Goal: Task Accomplishment & Management: Use online tool/utility

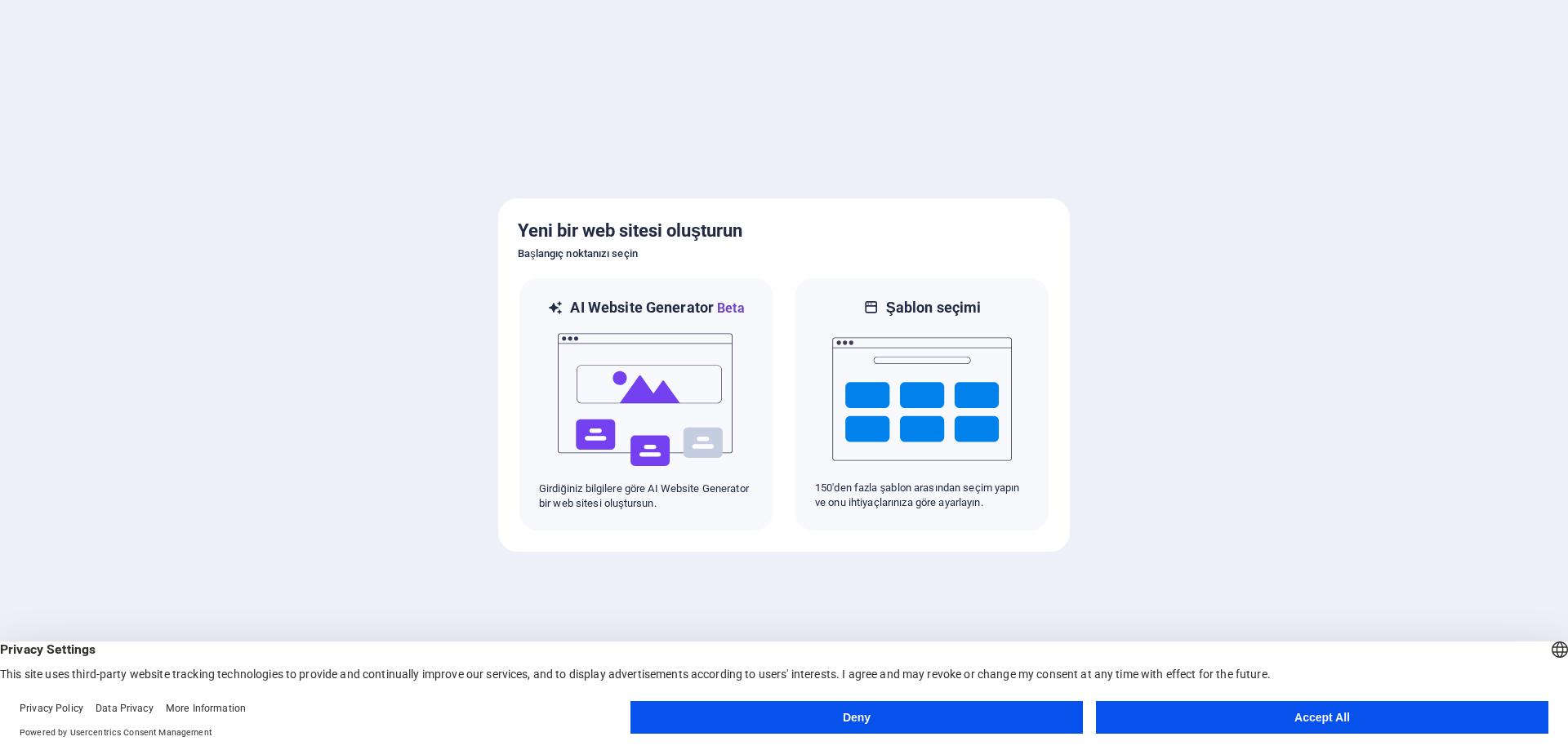
click at [1273, 710] on button "Accept All" at bounding box center [1322, 717] width 453 height 32
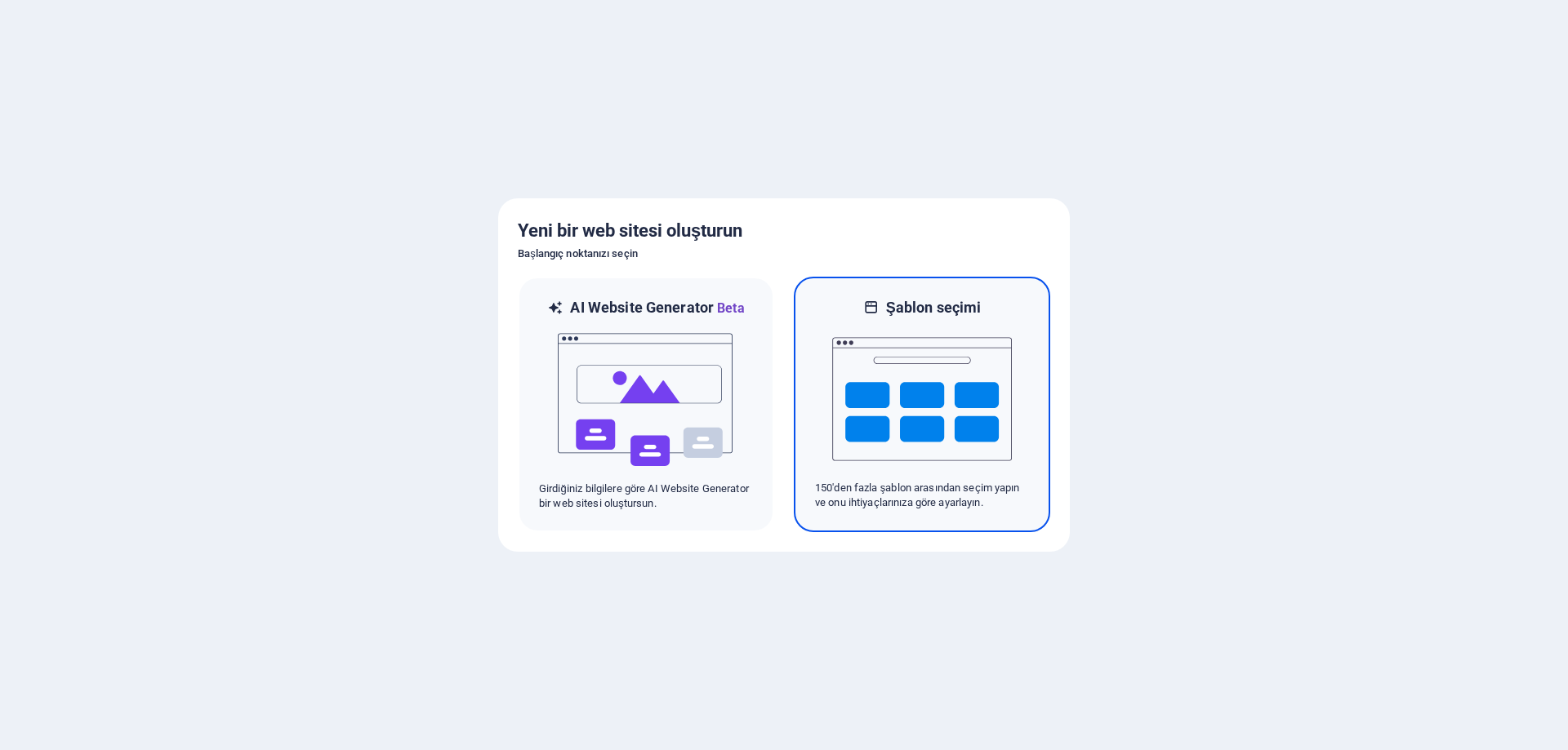
click at [911, 447] on img at bounding box center [922, 399] width 180 height 163
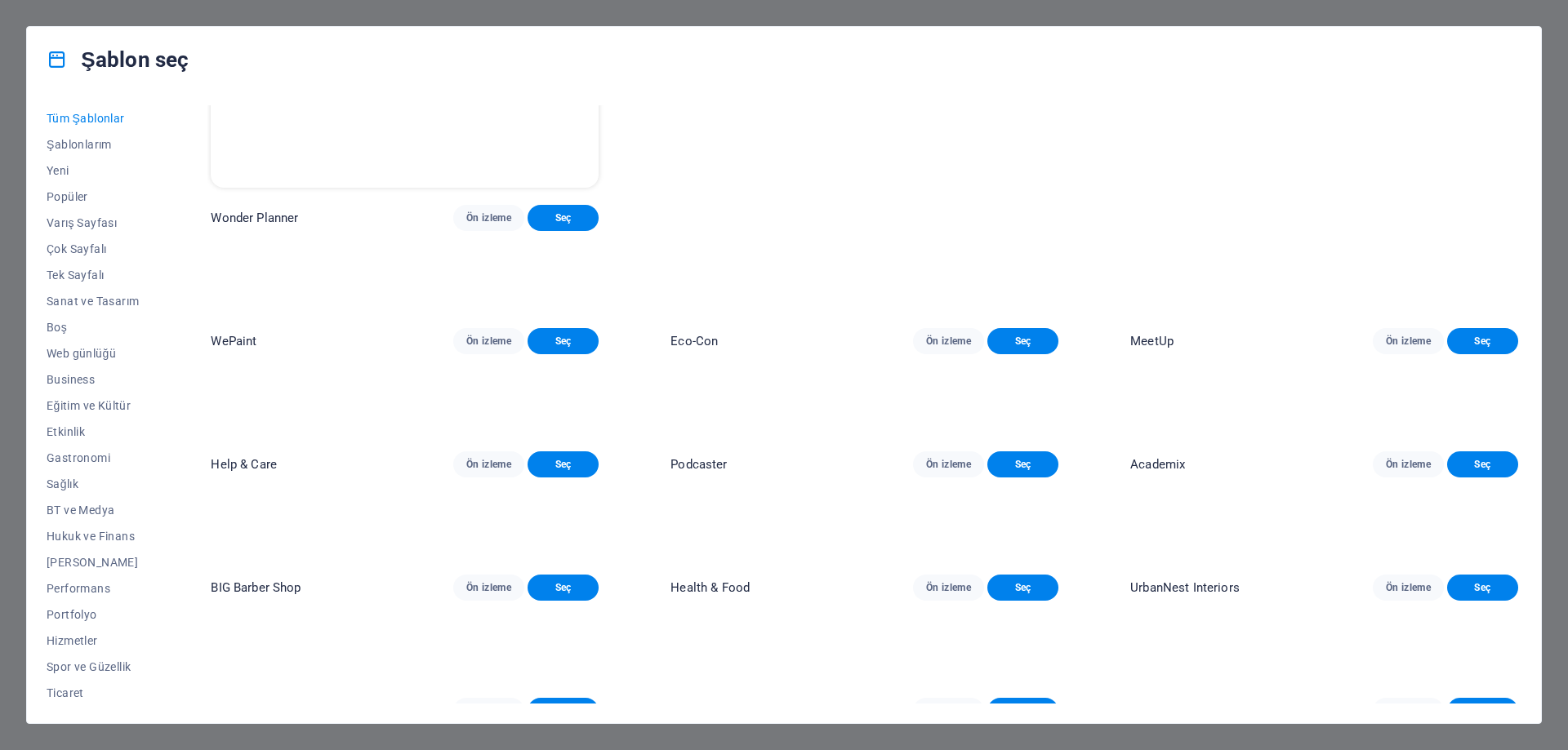
scroll to position [1225, 0]
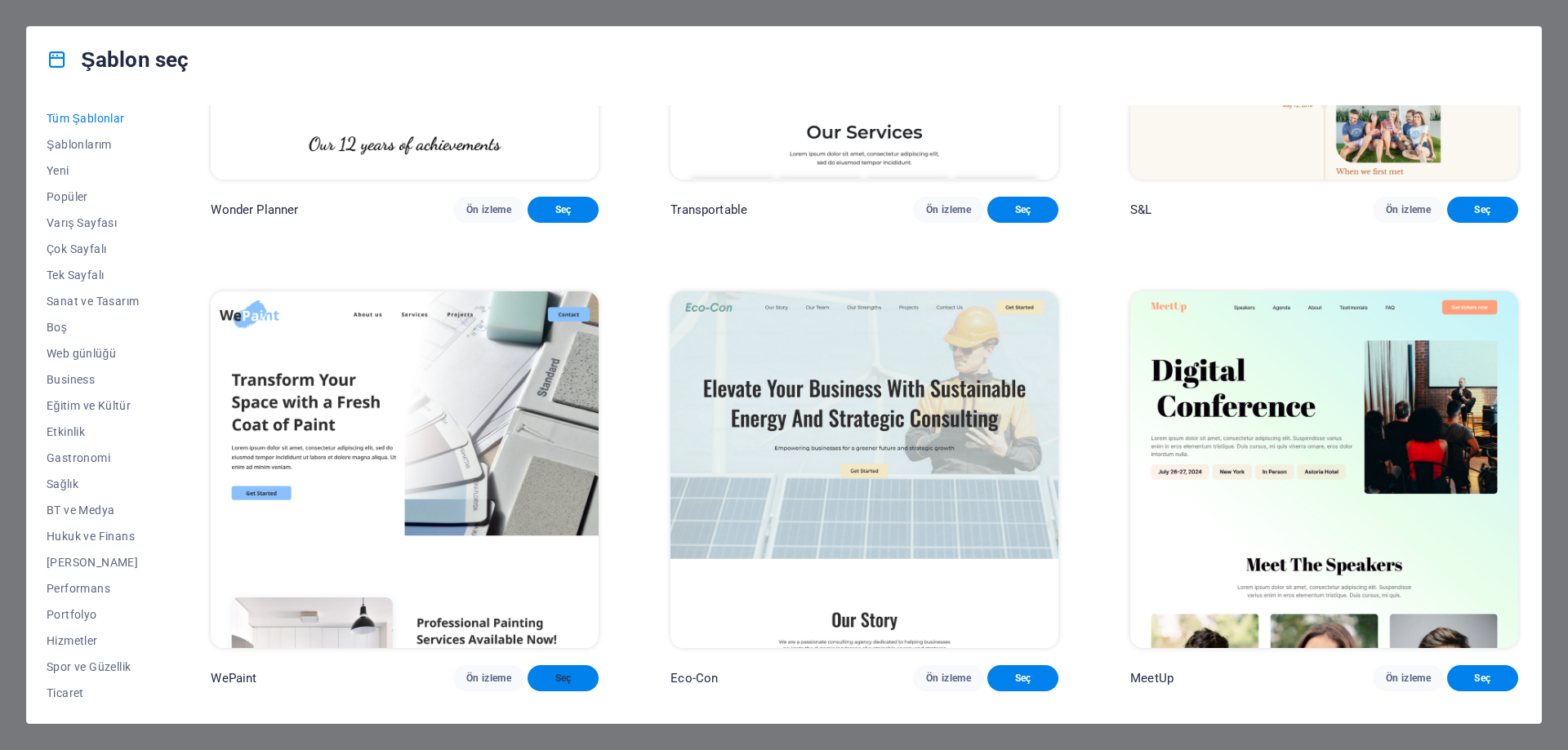
click at [598, 665] on button "Seç" at bounding box center [562, 678] width 71 height 26
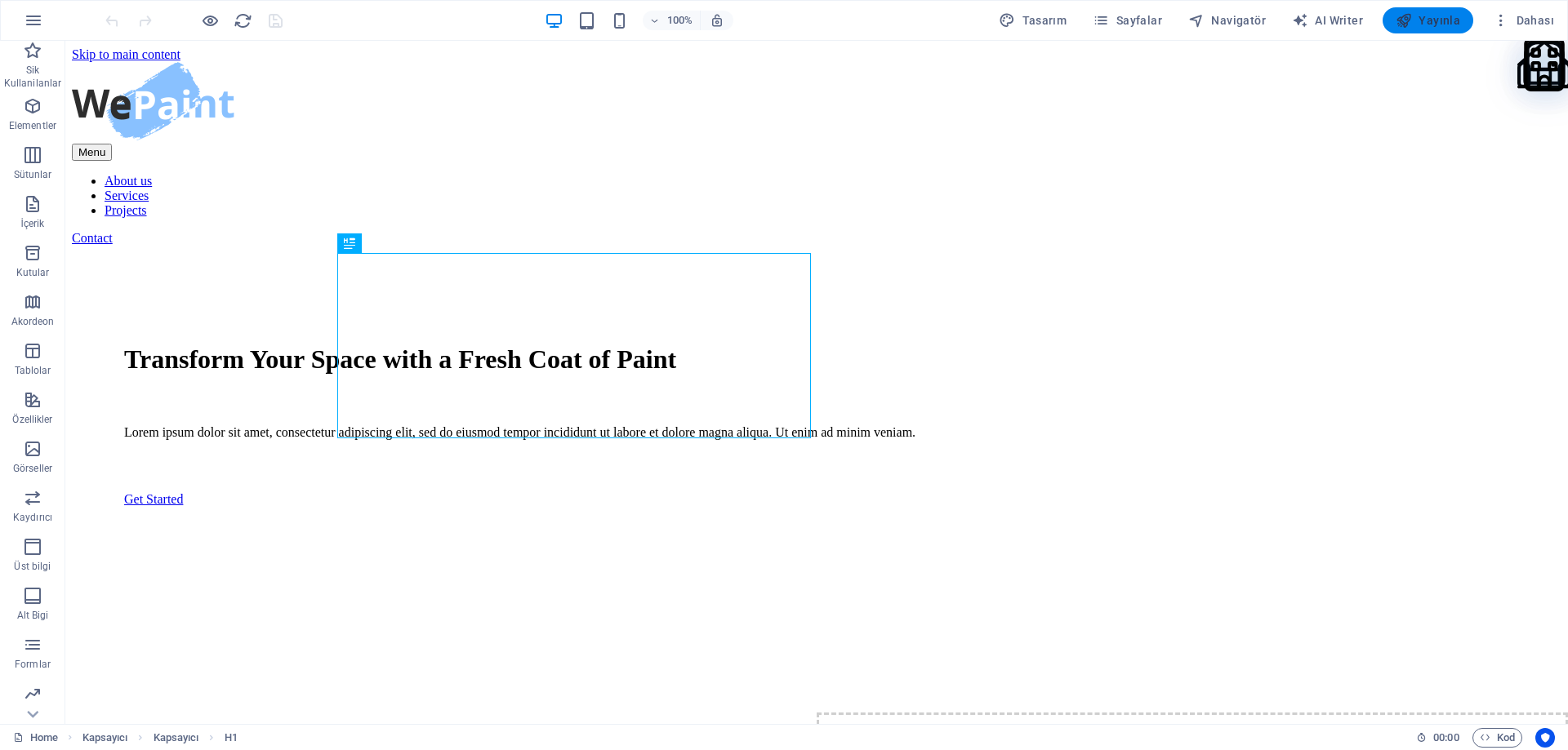
click at [1446, 19] on span "Yayınla" at bounding box center [1428, 20] width 65 height 17
click at [654, 439] on div "Lorem ipsum dolor sit amet, consectetur adipiscing elit, sed do eiusmod tempor …" at bounding box center [817, 432] width 1385 height 15
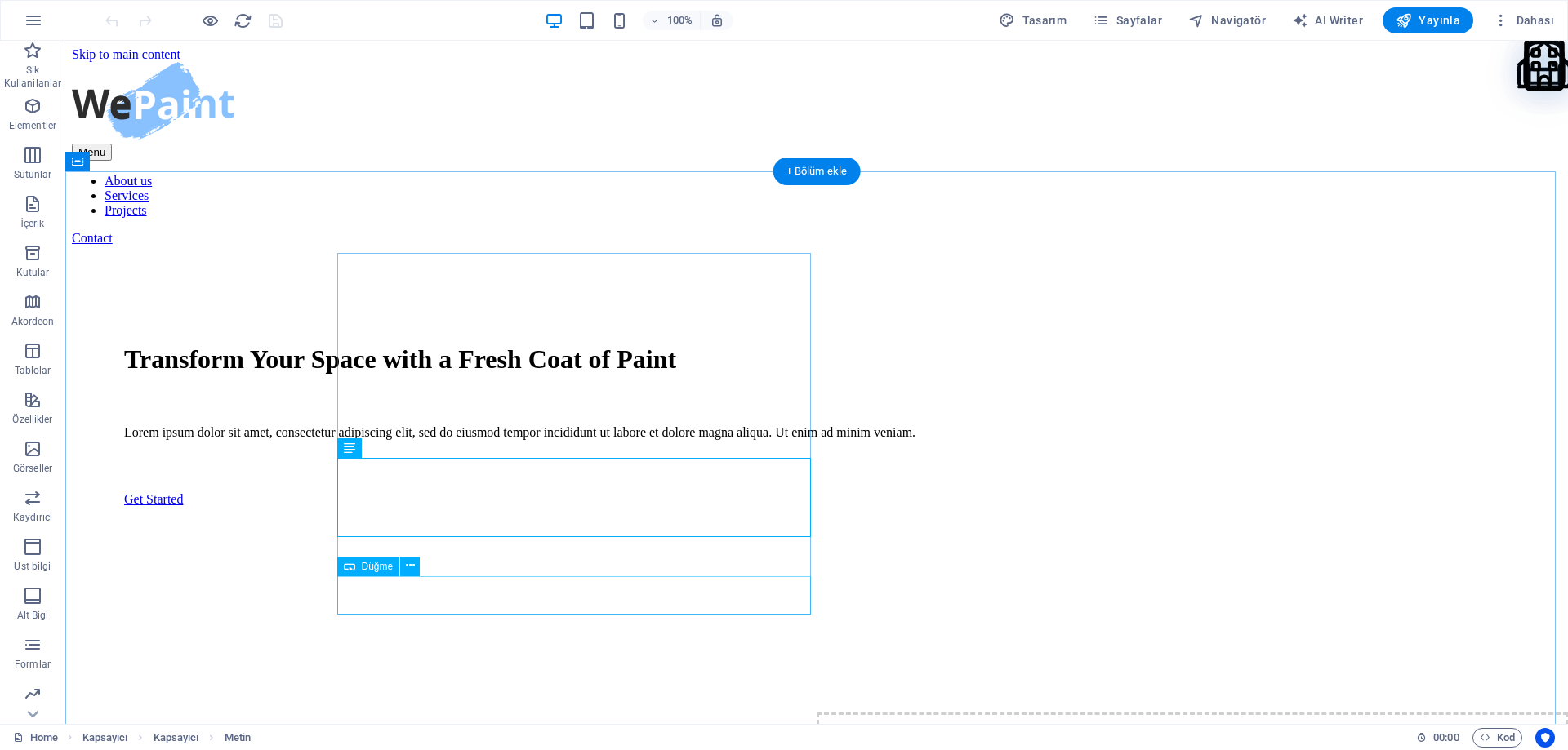
click at [690, 507] on div "Get Started" at bounding box center [817, 499] width 1385 height 15
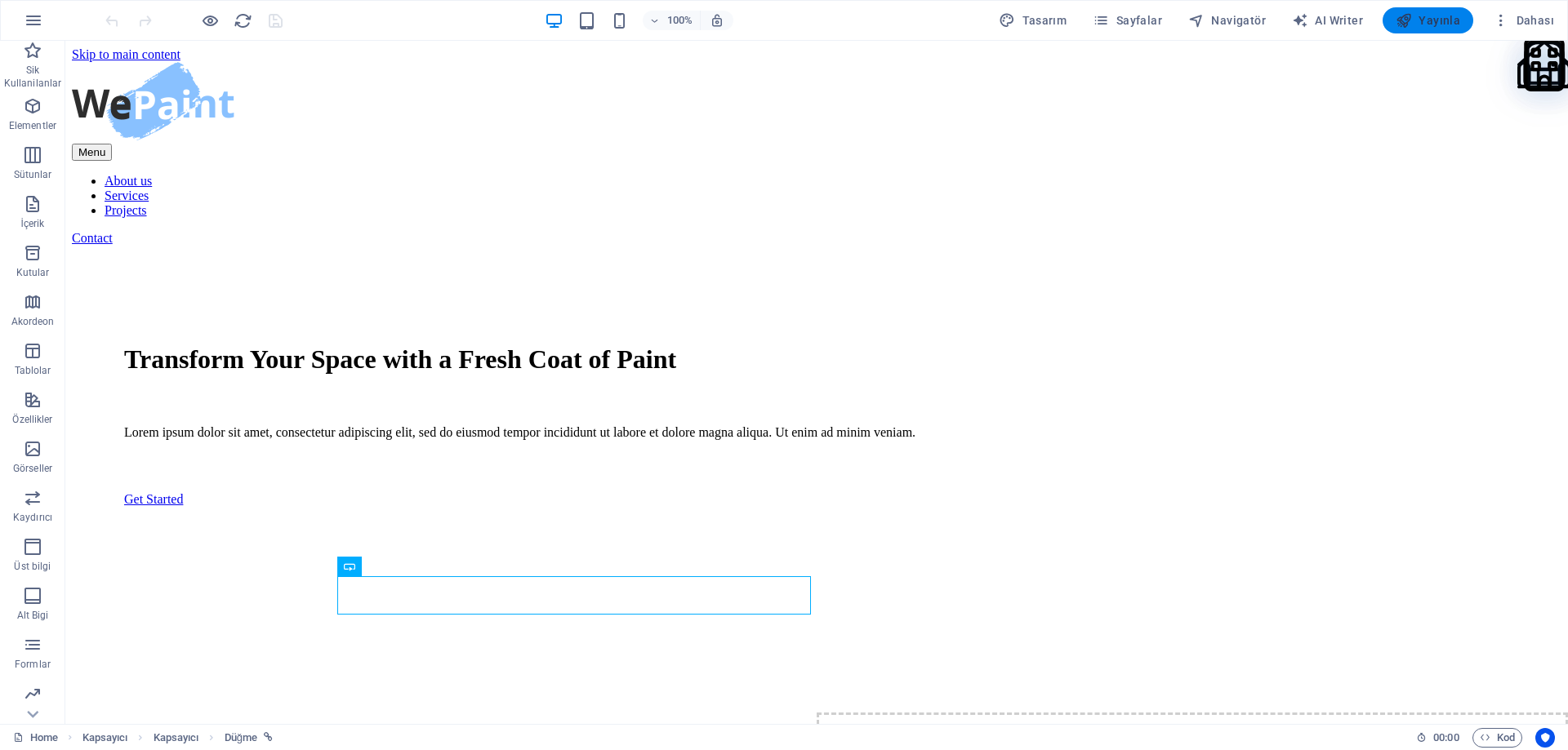
click at [1459, 28] on span "Yayınla" at bounding box center [1428, 20] width 65 height 17
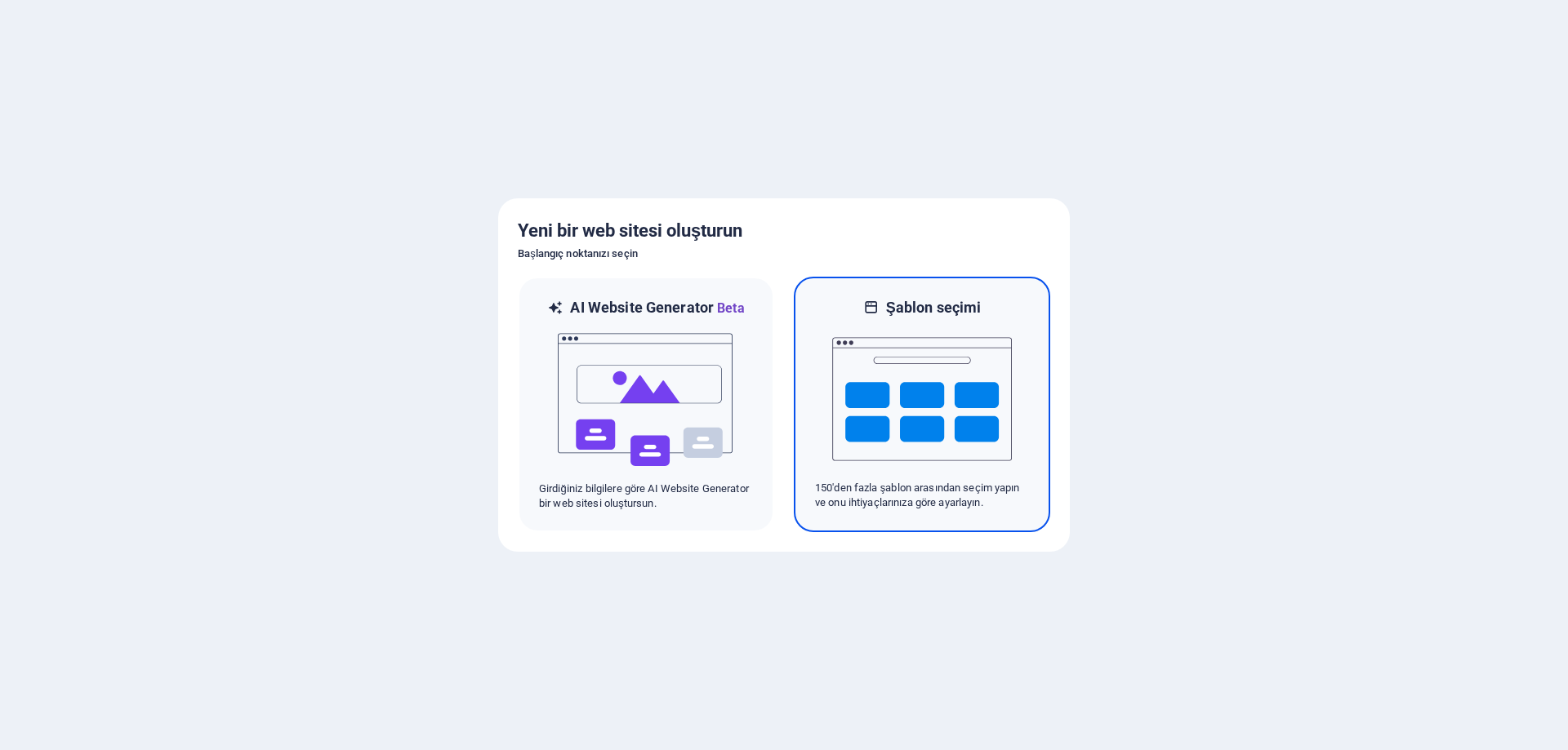
click at [832, 390] on img at bounding box center [922, 399] width 180 height 163
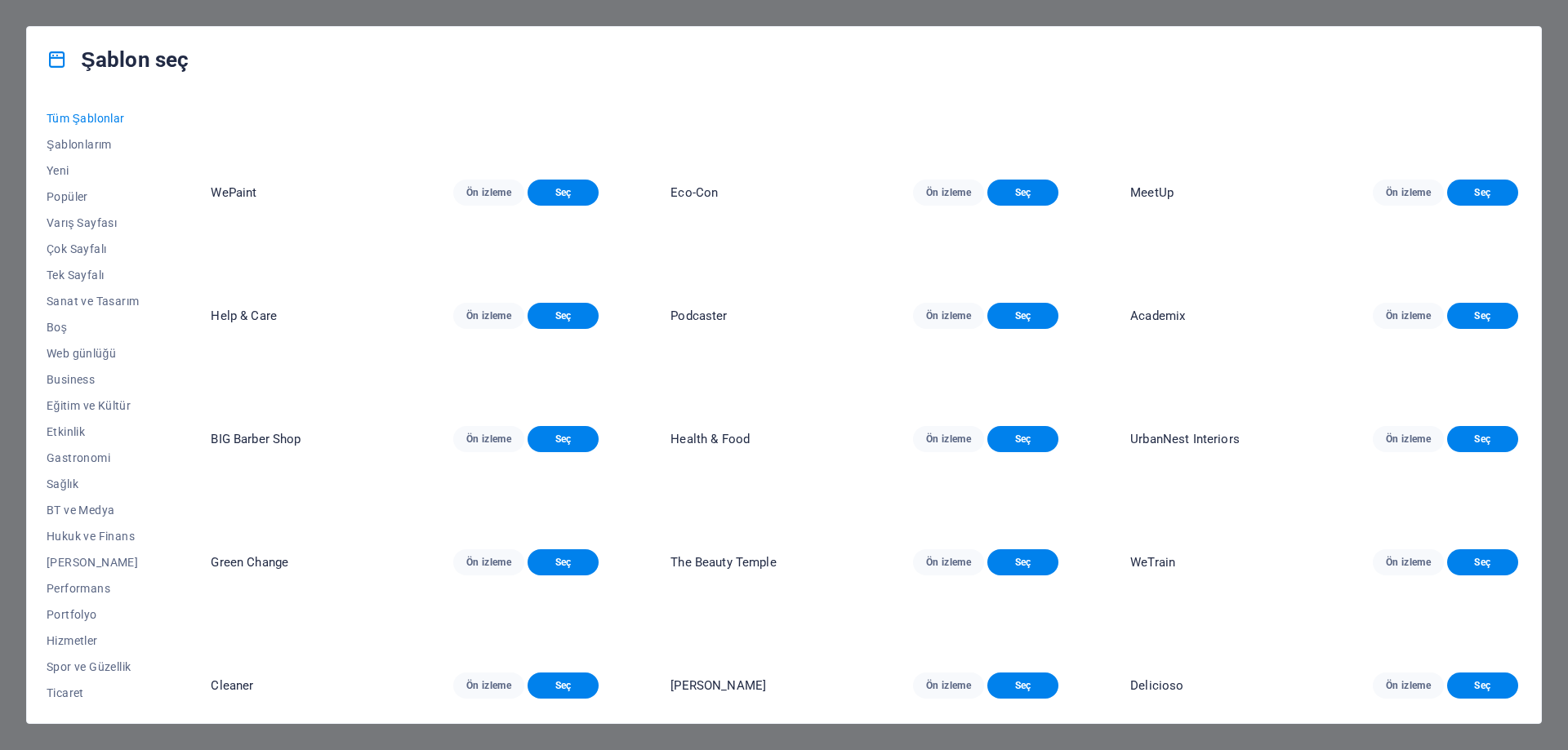
scroll to position [326, 0]
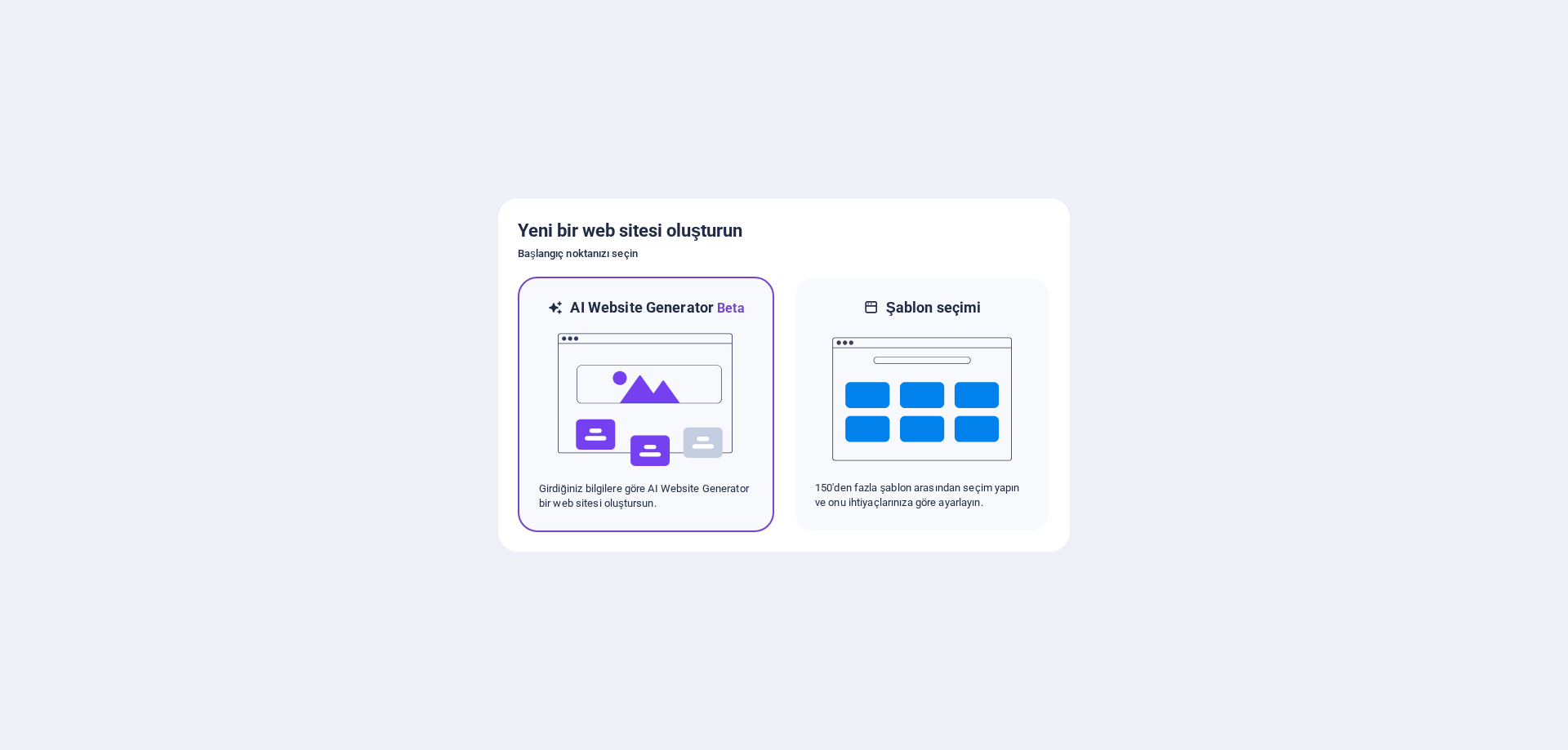
click at [638, 437] on img at bounding box center [645, 399] width 180 height 163
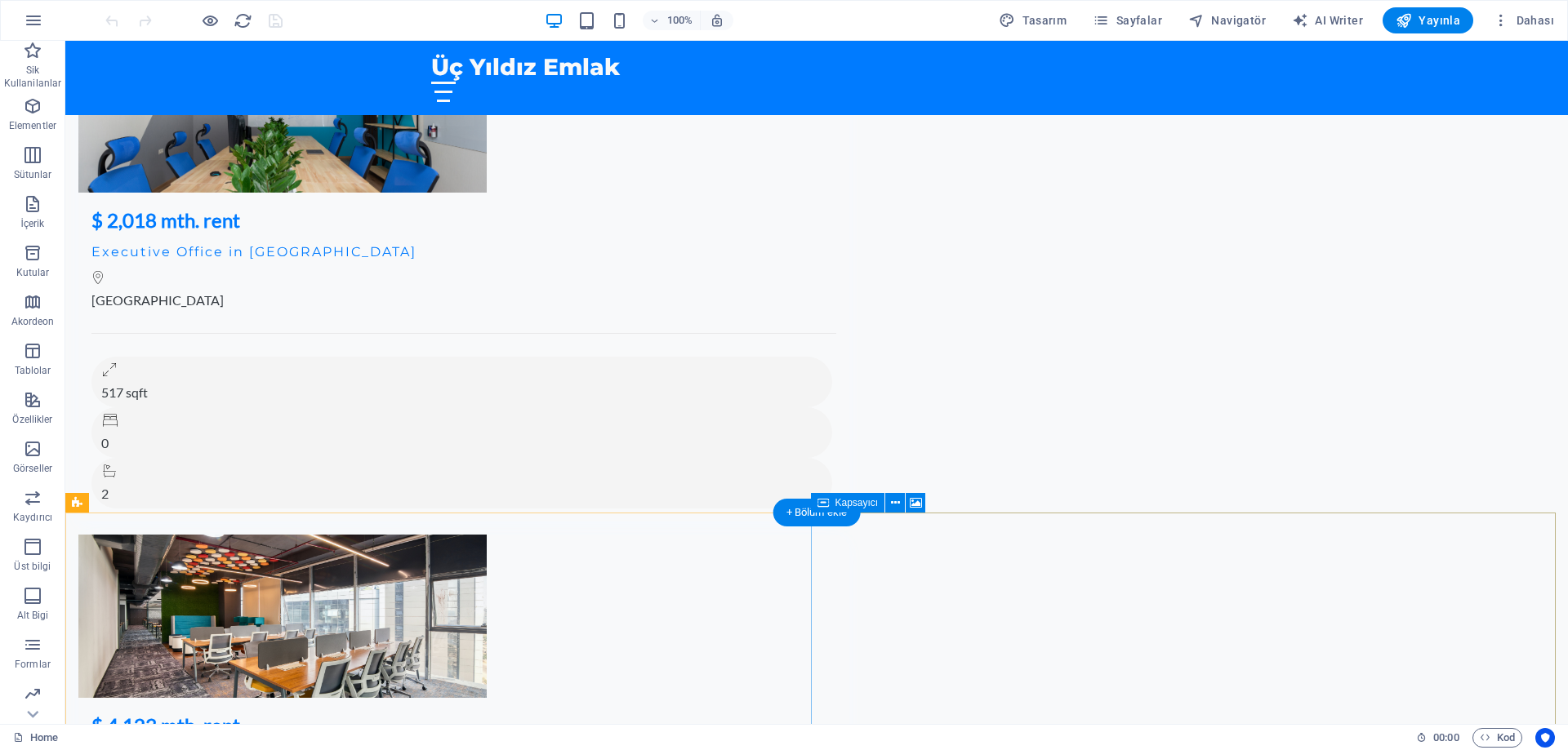
scroll to position [4350, 0]
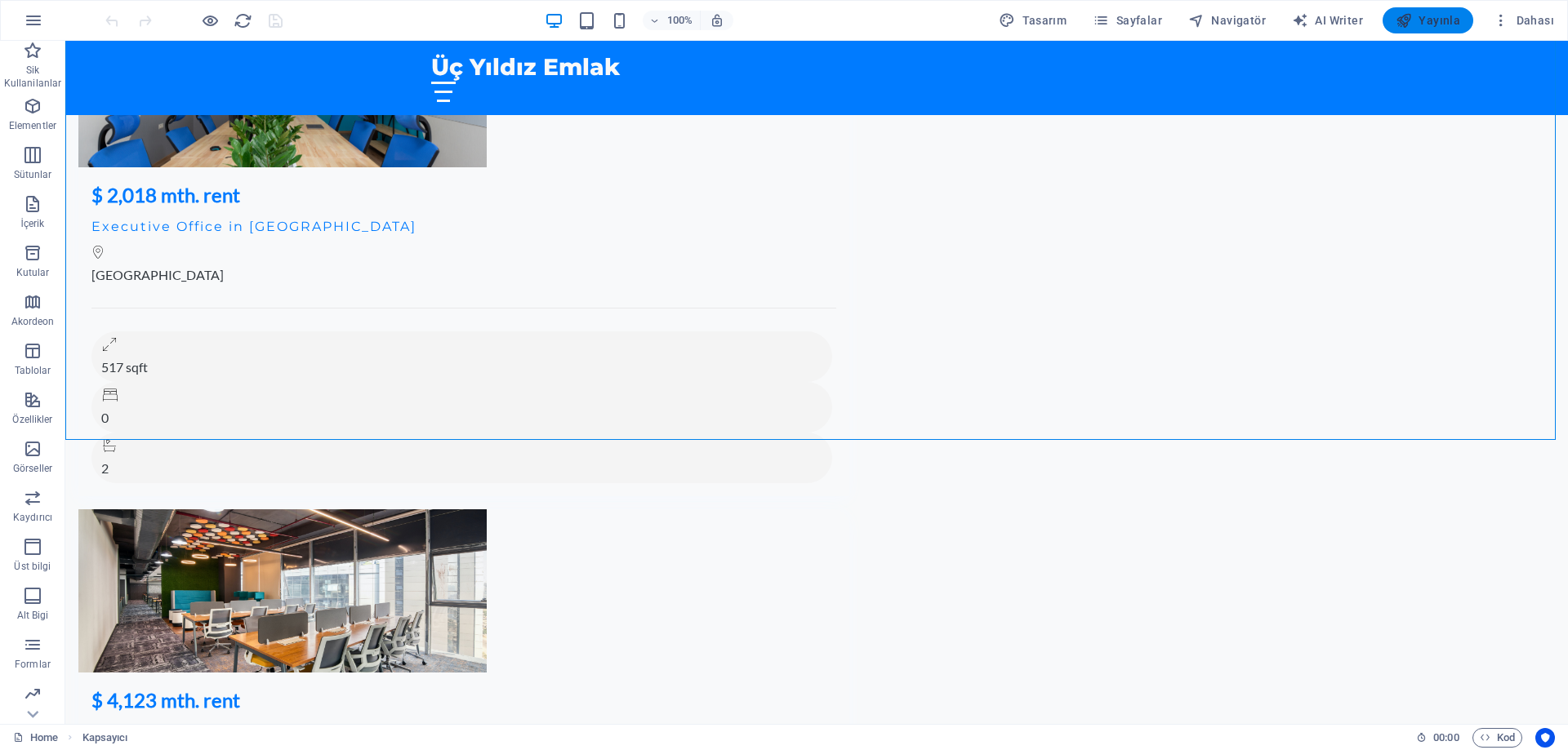
click at [1432, 13] on span "Yayınla" at bounding box center [1428, 20] width 65 height 17
